Goal: Task Accomplishment & Management: Manage account settings

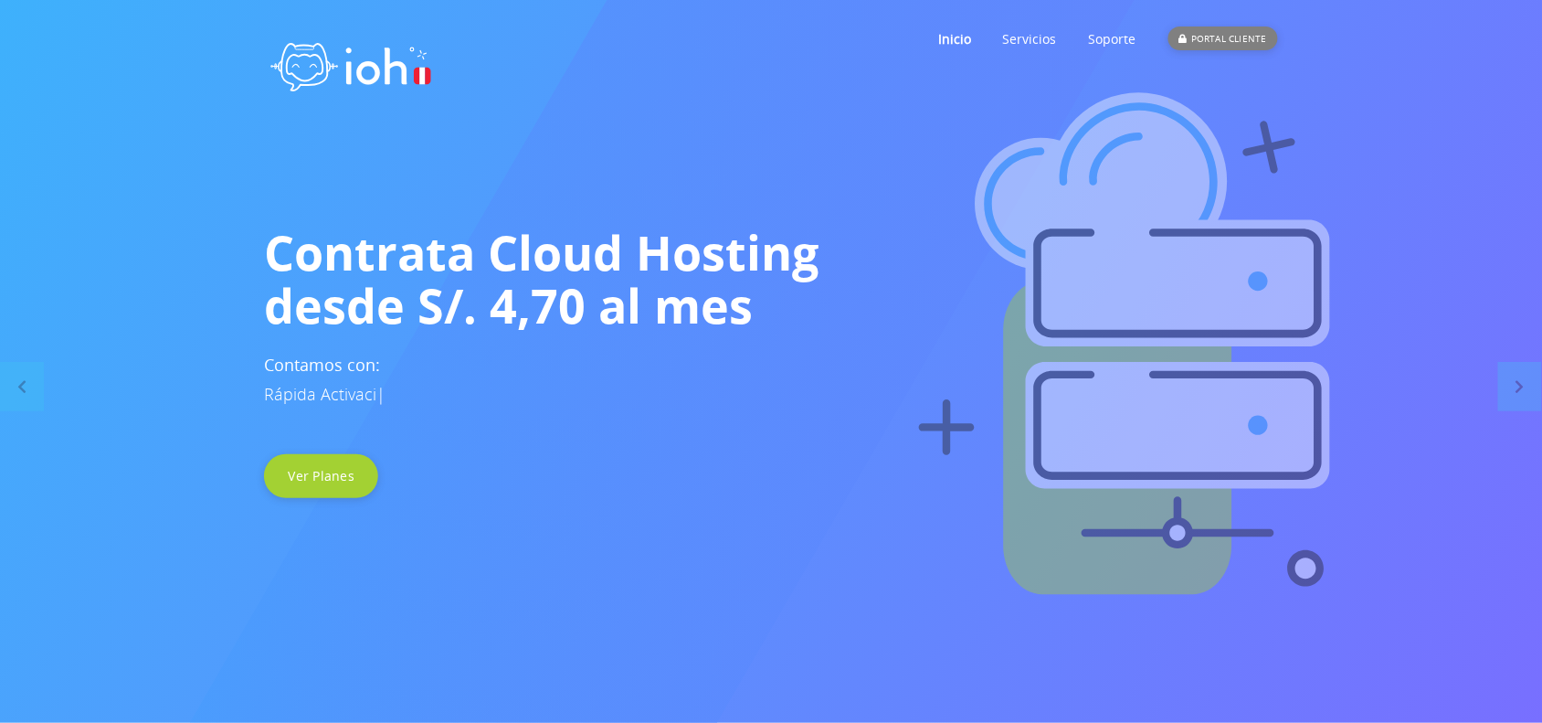
click at [1211, 37] on div "PORTAL CLIENTE" at bounding box center [1223, 38] width 110 height 24
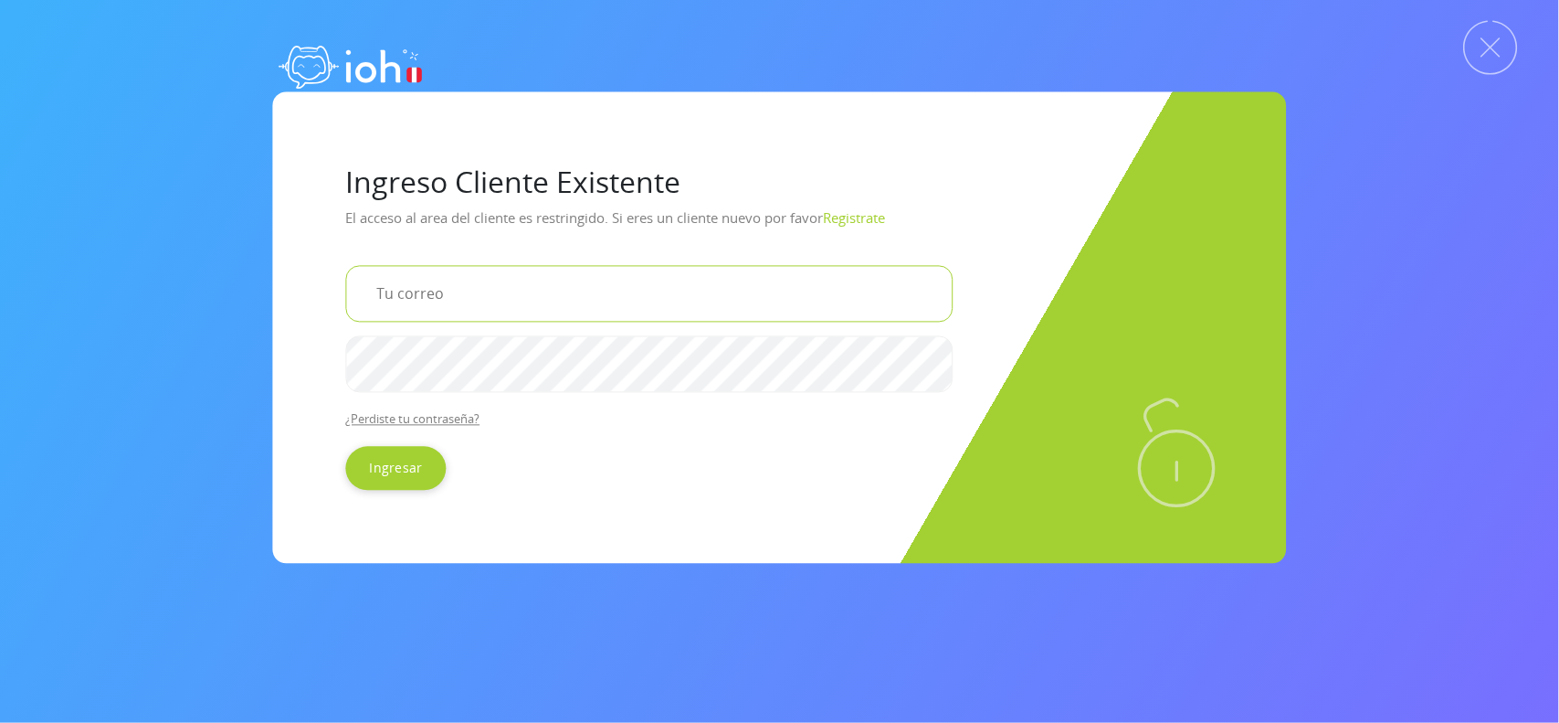
click at [623, 301] on input "email" at bounding box center [650, 293] width 608 height 57
type input "[EMAIL_ADDRESS][DOMAIN_NAME]"
click at [399, 461] on input "Ingresar" at bounding box center [396, 469] width 100 height 44
